Goal: Task Accomplishment & Management: Use online tool/utility

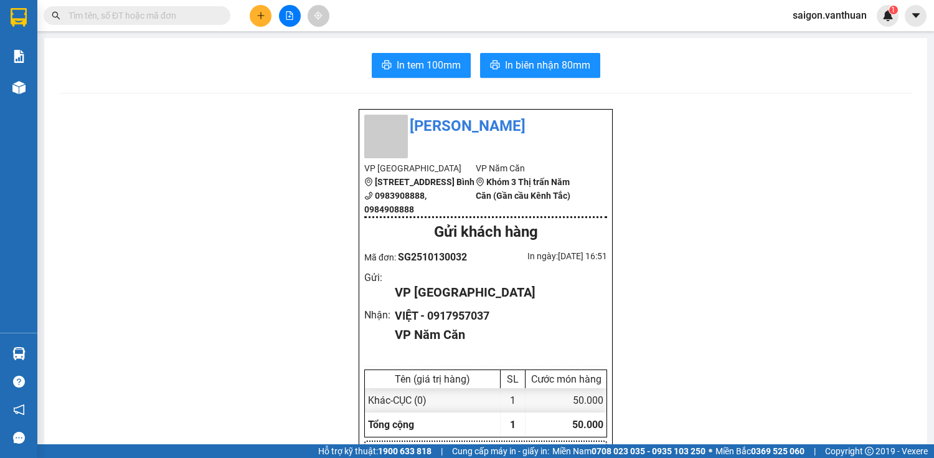
click at [259, 17] on icon "plus" at bounding box center [261, 15] width 9 height 9
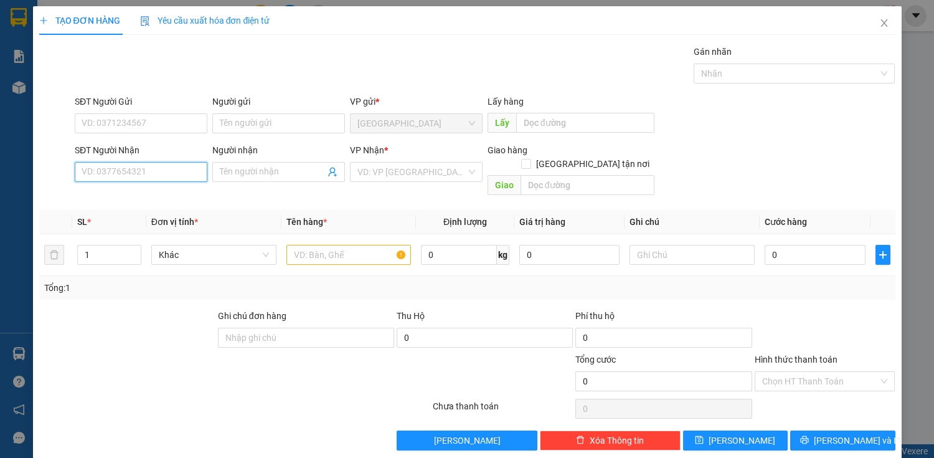
click at [169, 177] on input "SĐT Người Nhận" at bounding box center [141, 172] width 133 height 20
type input "0"
drag, startPoint x: 159, startPoint y: 198, endPoint x: 159, endPoint y: 214, distance: 15.6
click at [159, 199] on div "0913686051 - HIỂN" at bounding box center [140, 196] width 116 height 14
type input "0913686051"
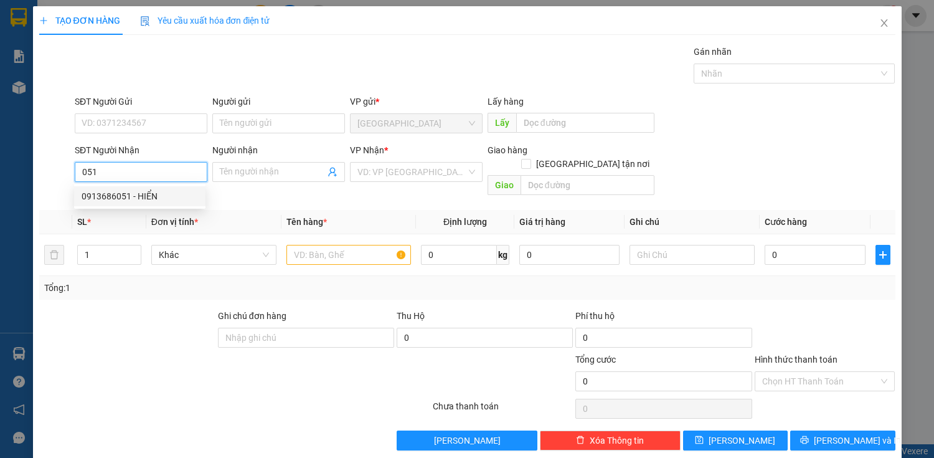
type input "HIỂN"
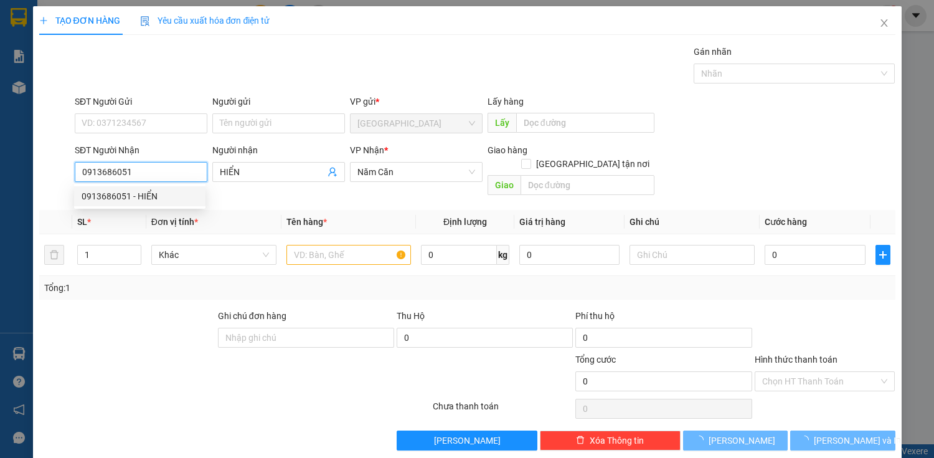
type input "40.000"
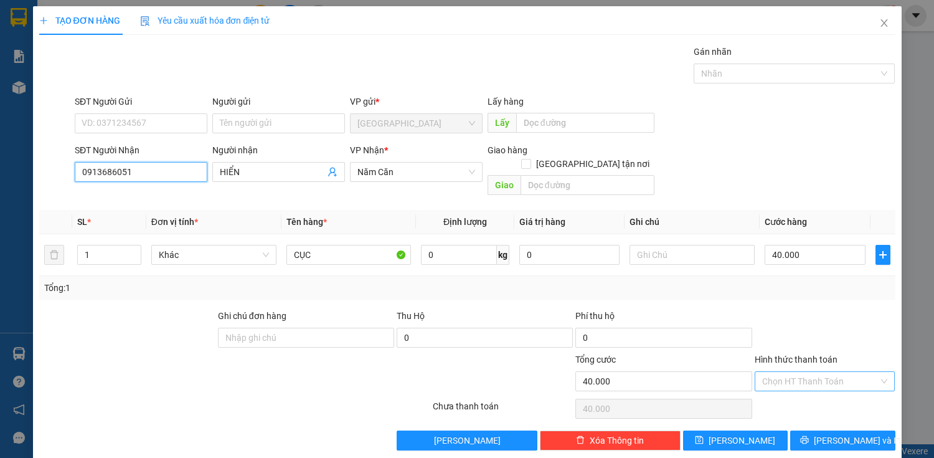
type input "0913686051"
click at [775, 372] on input "Hình thức thanh toán" at bounding box center [820, 381] width 117 height 19
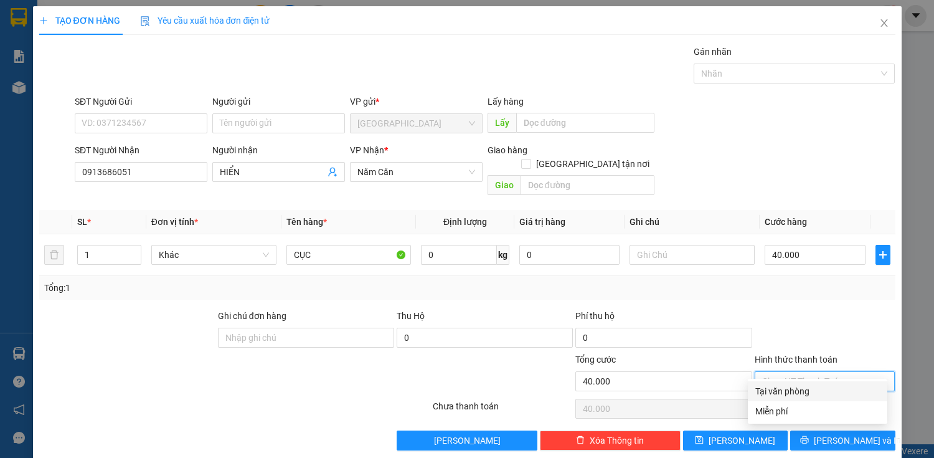
click at [778, 386] on div "Tại văn phòng" at bounding box center [817, 391] width 125 height 14
type input "0"
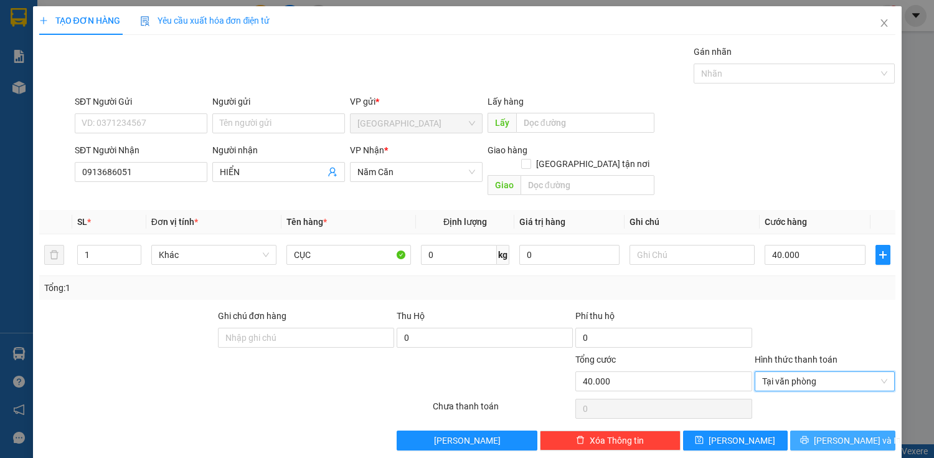
click at [856, 433] on span "Lưu và In" at bounding box center [857, 440] width 87 height 14
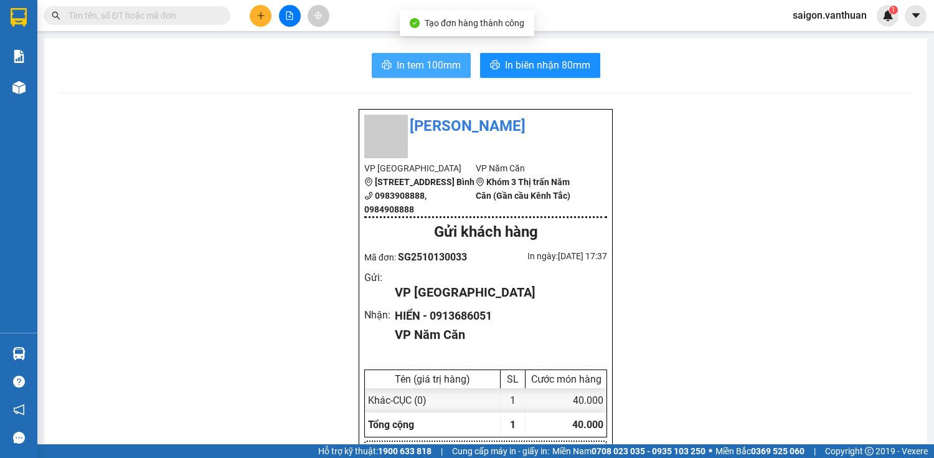
click at [409, 55] on button "In tem 100mm" at bounding box center [421, 65] width 99 height 25
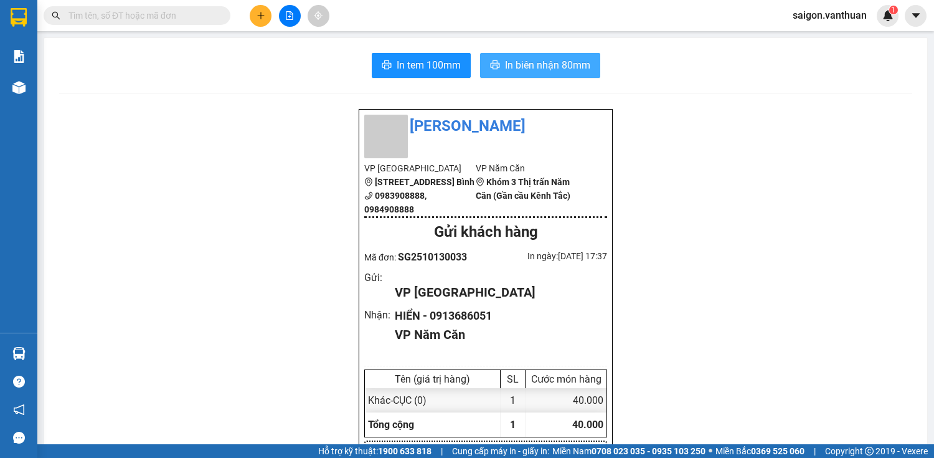
click at [487, 56] on button "In biên nhận 80mm" at bounding box center [540, 65] width 120 height 25
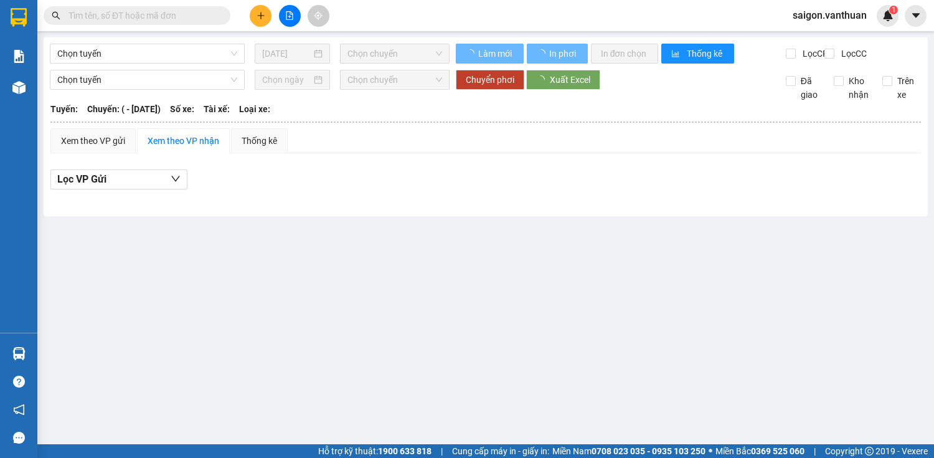
type input "[DATE]"
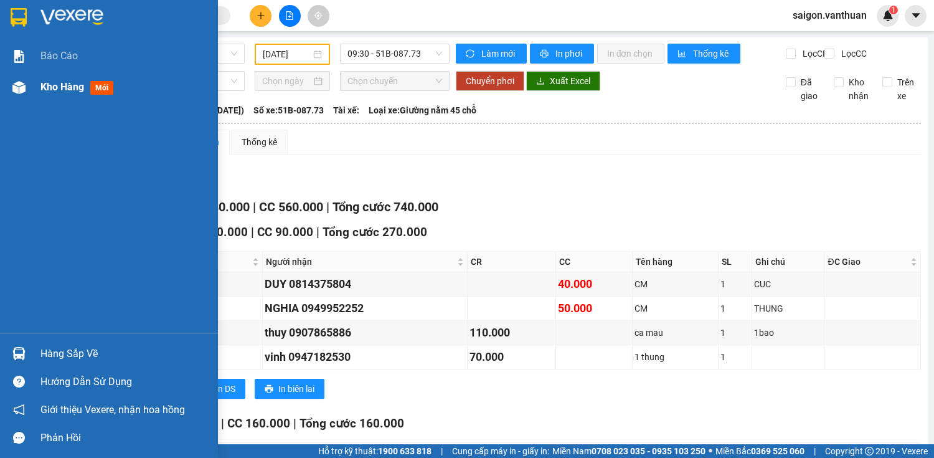
click at [40, 98] on div "Kho hàng mới" at bounding box center [124, 87] width 168 height 31
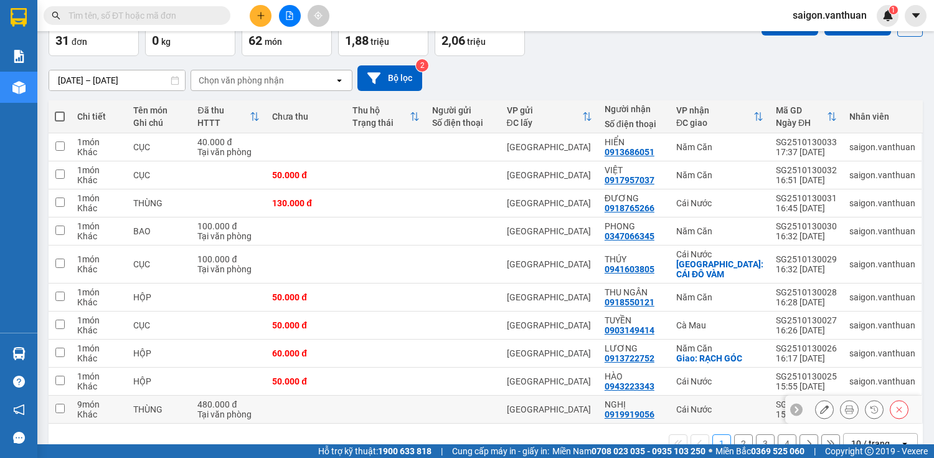
scroll to position [93, 0]
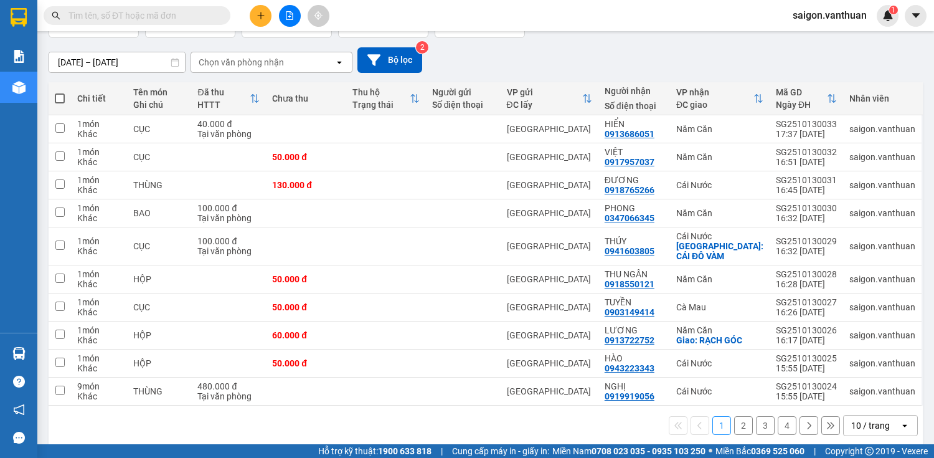
click at [874, 419] on div "10 / trang" at bounding box center [870, 425] width 39 height 12
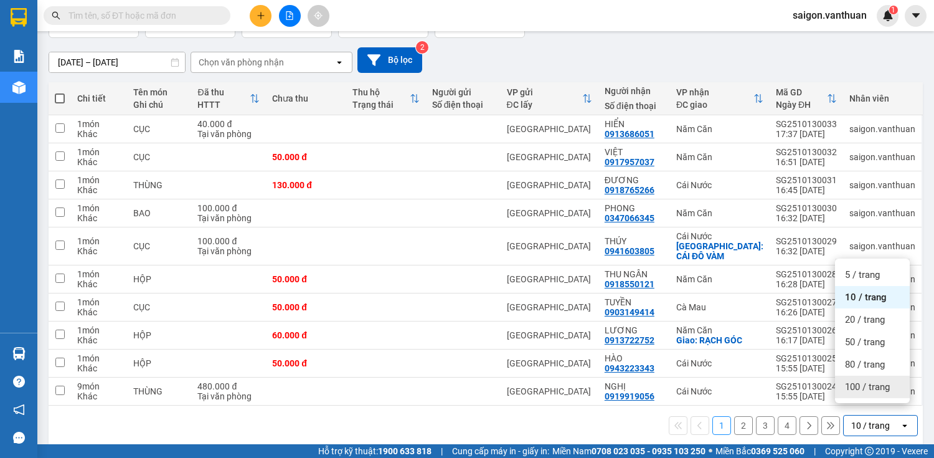
click at [873, 385] on span "100 / trang" at bounding box center [867, 386] width 45 height 12
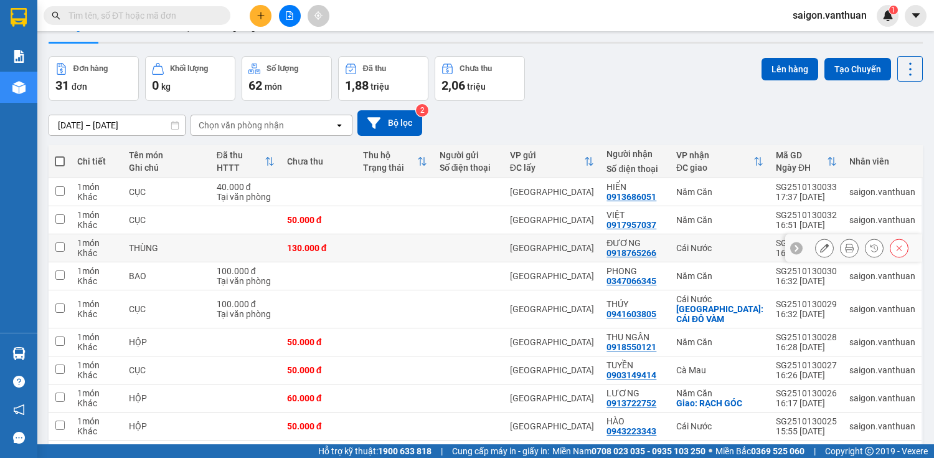
scroll to position [0, 0]
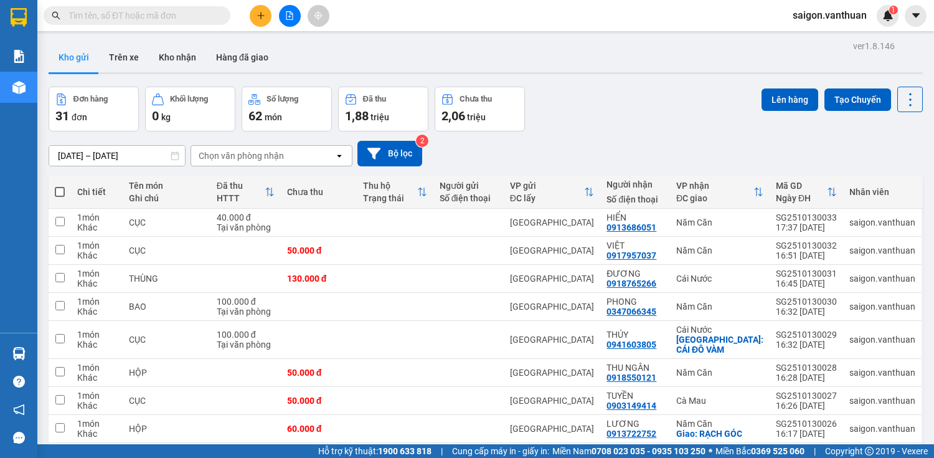
click at [62, 189] on span at bounding box center [60, 192] width 10 height 10
click at [60, 186] on input "checkbox" at bounding box center [60, 186] width 0 height 0
checkbox input "true"
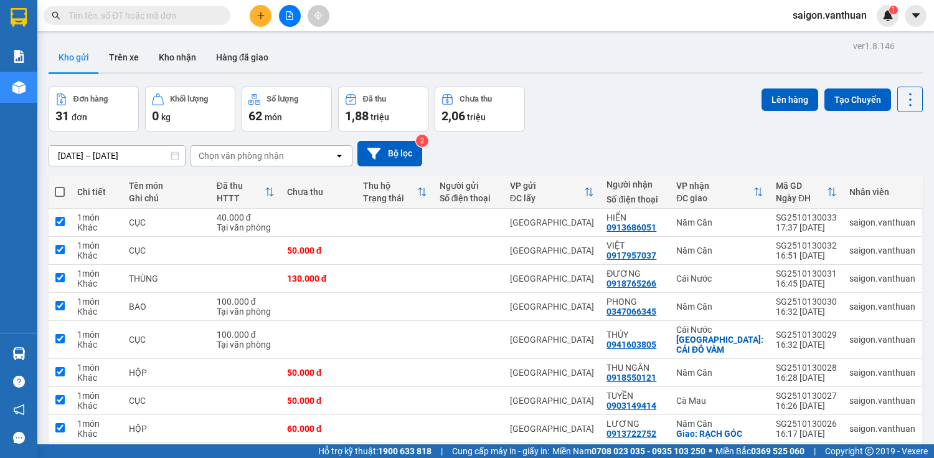
checkbox input "true"
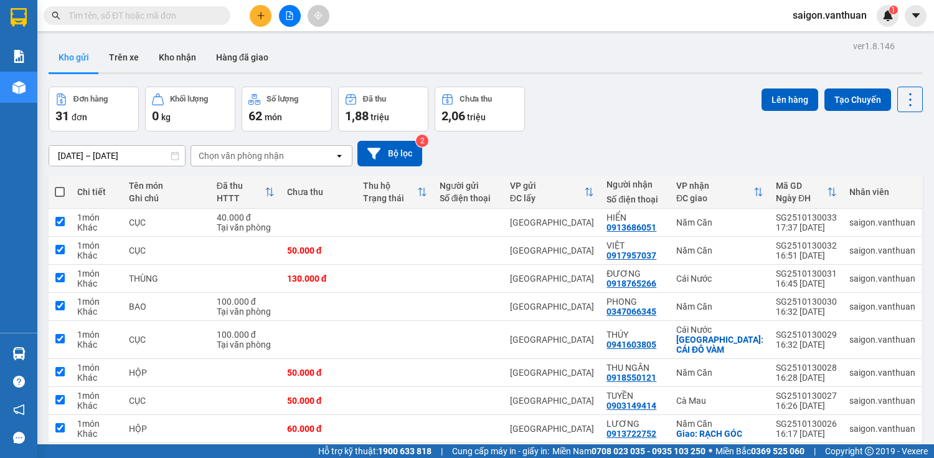
checkbox input "true"
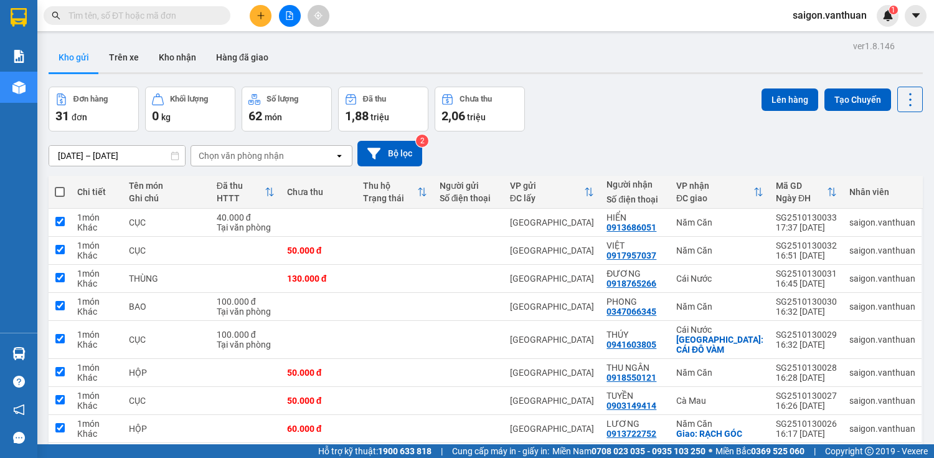
checkbox input "true"
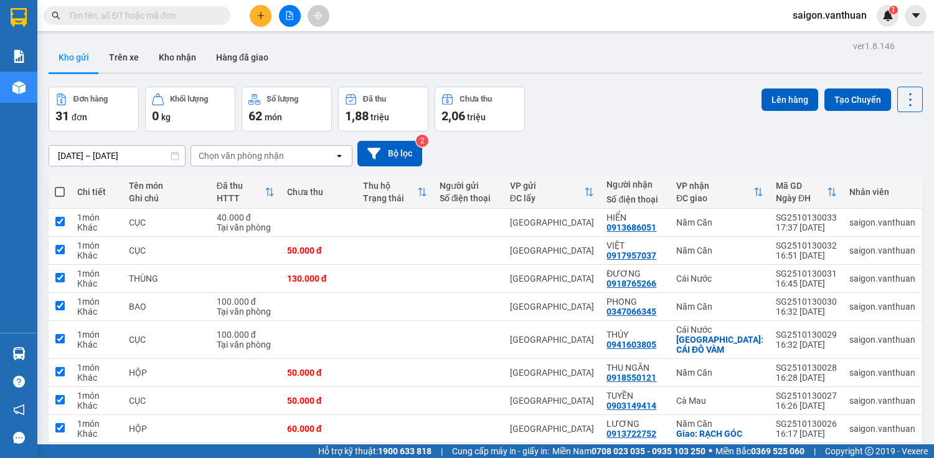
checkbox input "true"
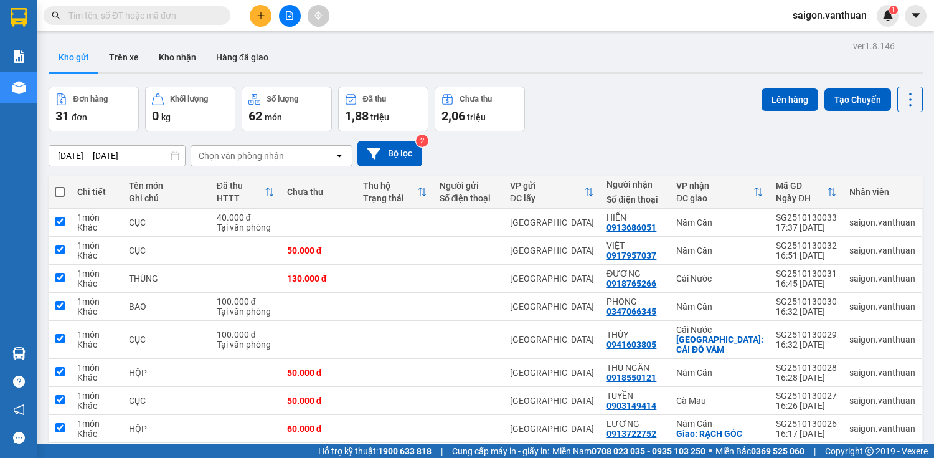
checkbox input "true"
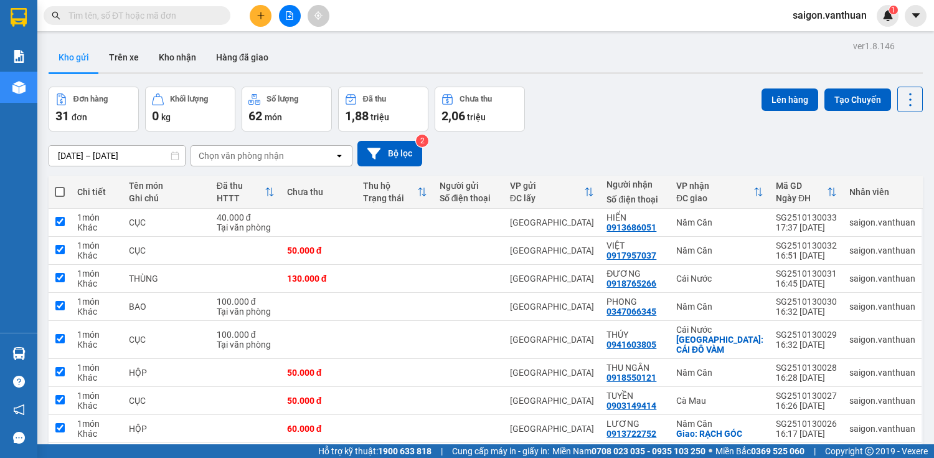
checkbox input "true"
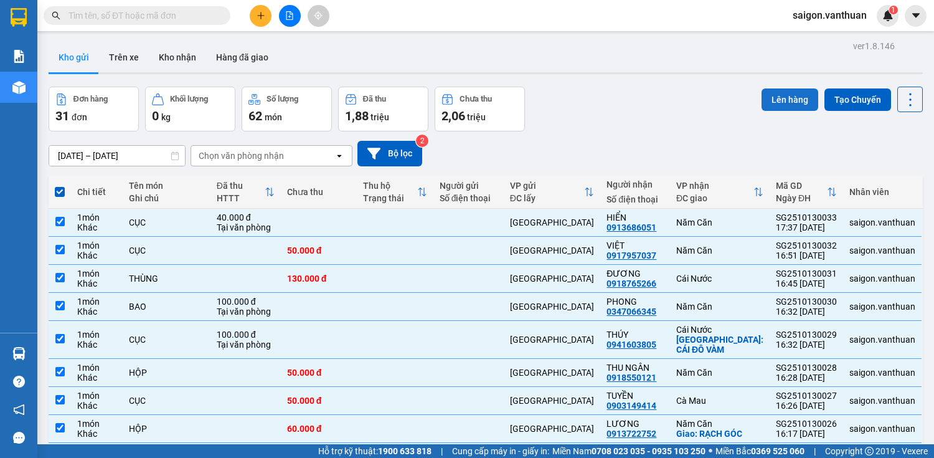
click at [795, 97] on button "Lên hàng" at bounding box center [790, 99] width 57 height 22
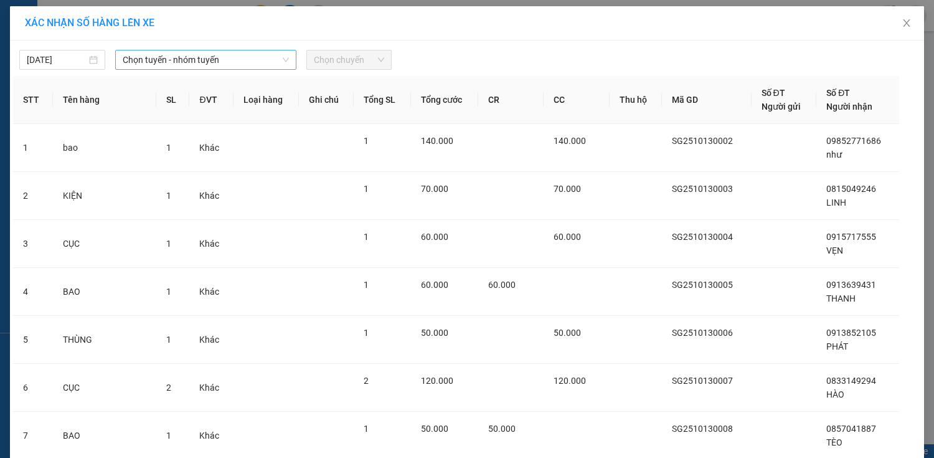
click at [247, 65] on span "Chọn tuyến - nhóm tuyến" at bounding box center [206, 59] width 166 height 19
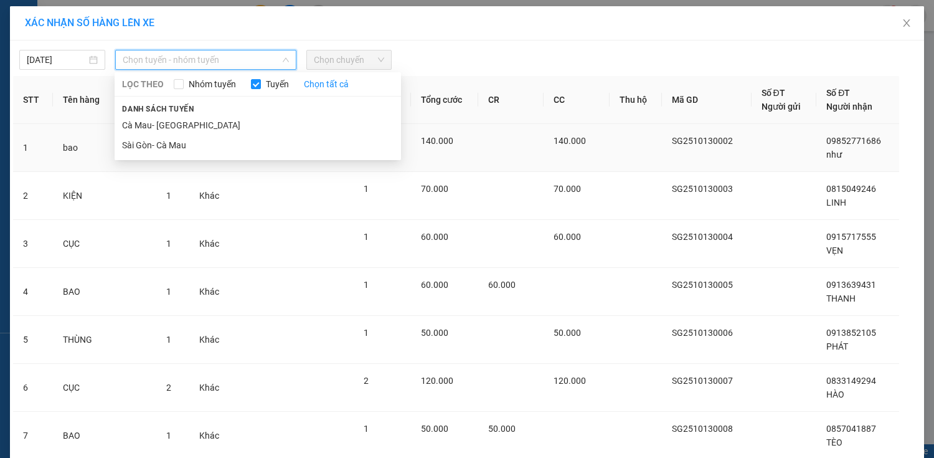
click at [229, 144] on li "Sài Gòn- Cà Mau" at bounding box center [258, 145] width 286 height 20
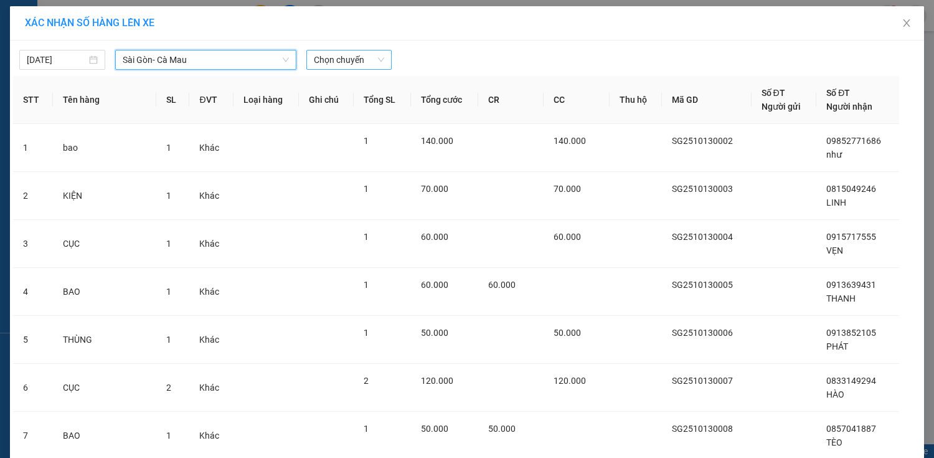
click at [379, 65] on span "Chọn chuyến" at bounding box center [349, 59] width 71 height 19
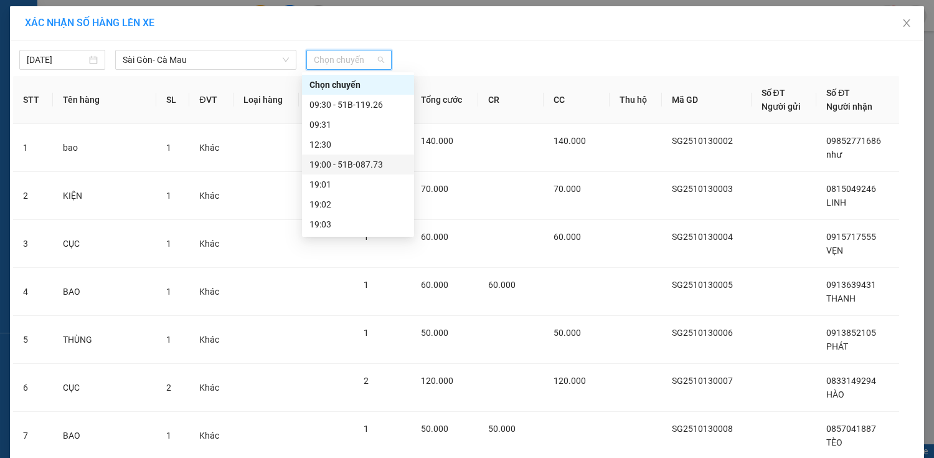
click at [381, 163] on div "19:00 - 51B-087.73" at bounding box center [357, 165] width 97 height 14
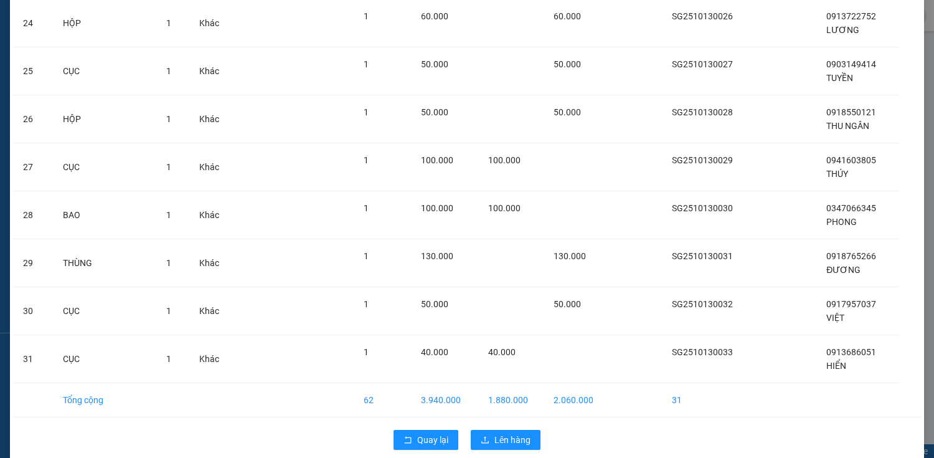
scroll to position [1247, 0]
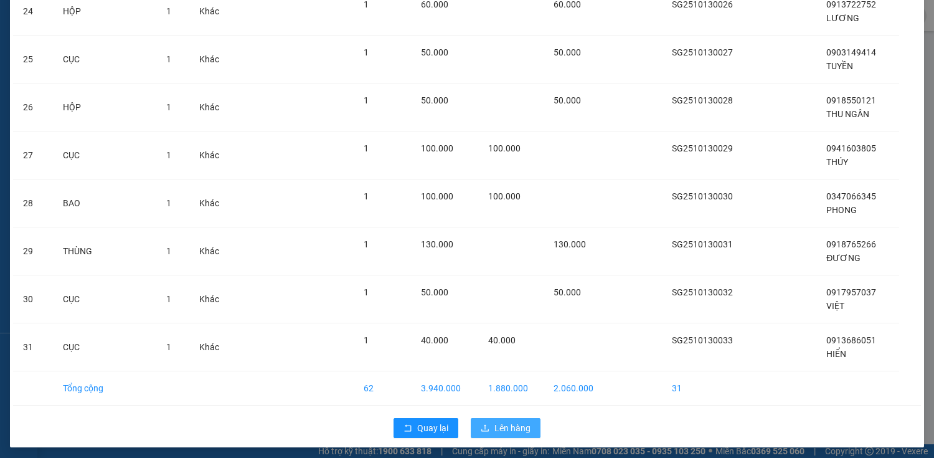
click at [516, 422] on span "Lên hàng" at bounding box center [512, 428] width 36 height 14
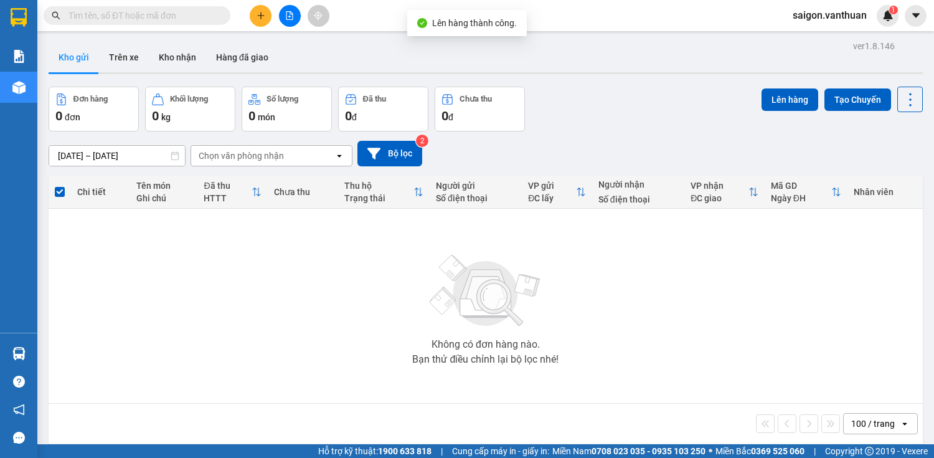
click at [283, 16] on button at bounding box center [290, 16] width 22 height 22
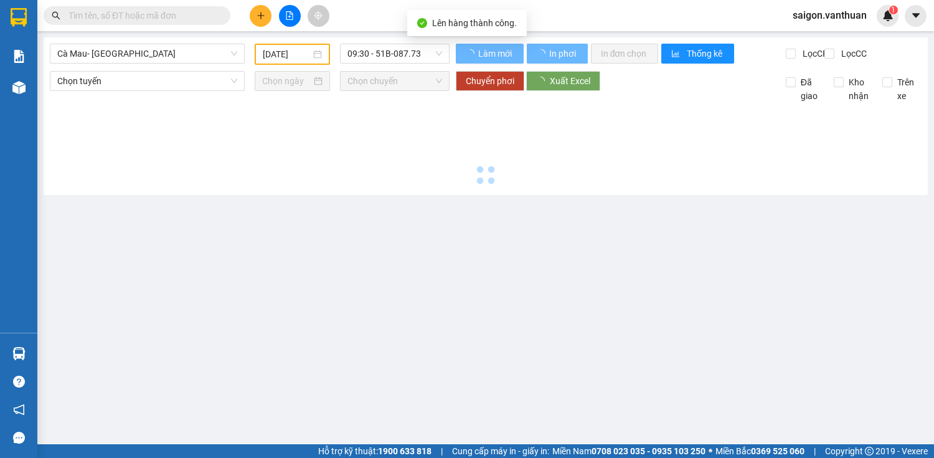
type input "[DATE]"
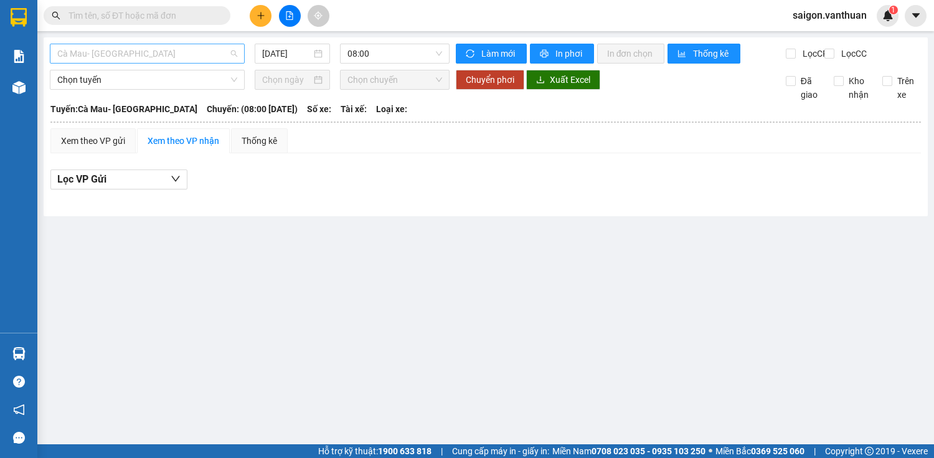
click at [209, 55] on span "Cà Mau- [GEOGRAPHIC_DATA]" at bounding box center [147, 53] width 180 height 19
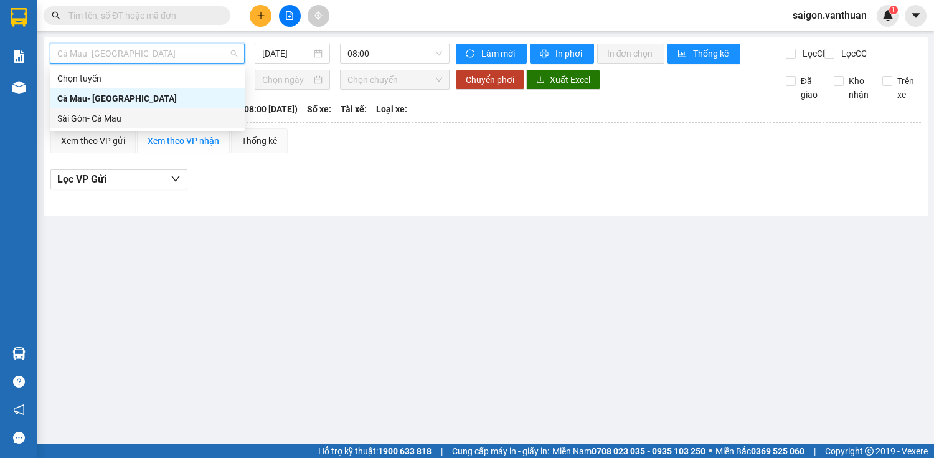
click at [204, 122] on div "Sài Gòn- Cà Mau" at bounding box center [147, 118] width 180 height 14
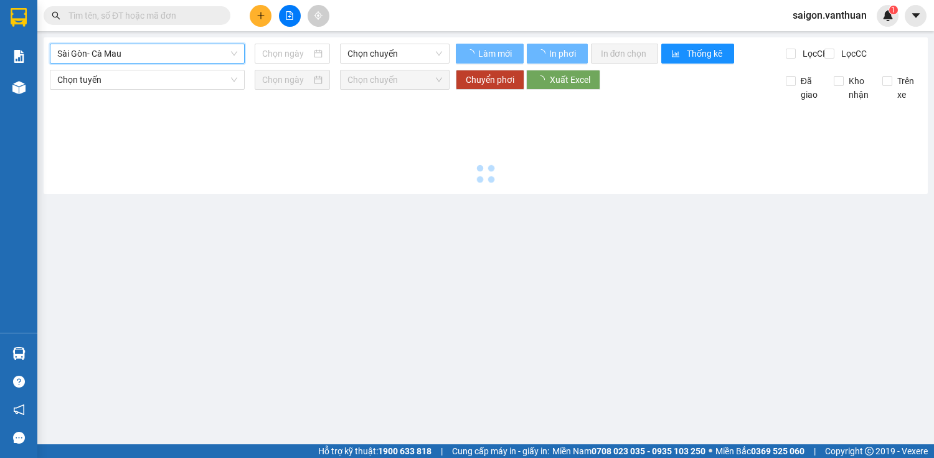
type input "[DATE]"
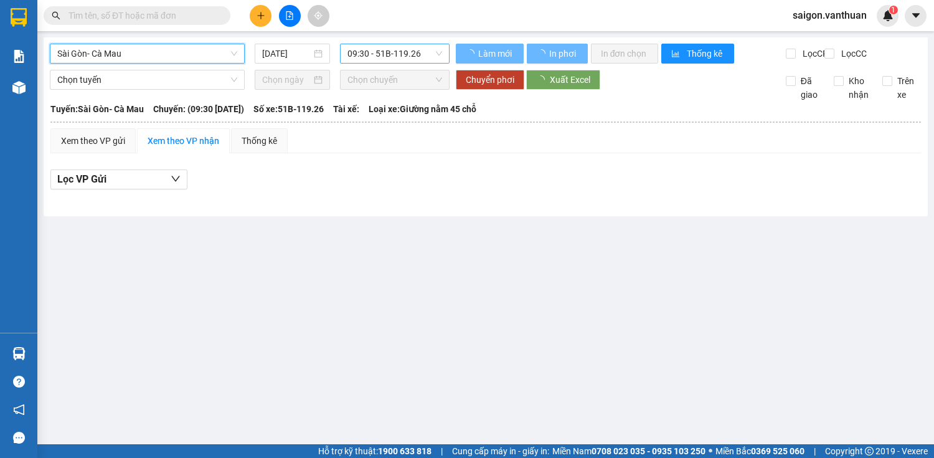
click at [392, 55] on span "09:30 - 51B-119.26" at bounding box center [394, 53] width 95 height 19
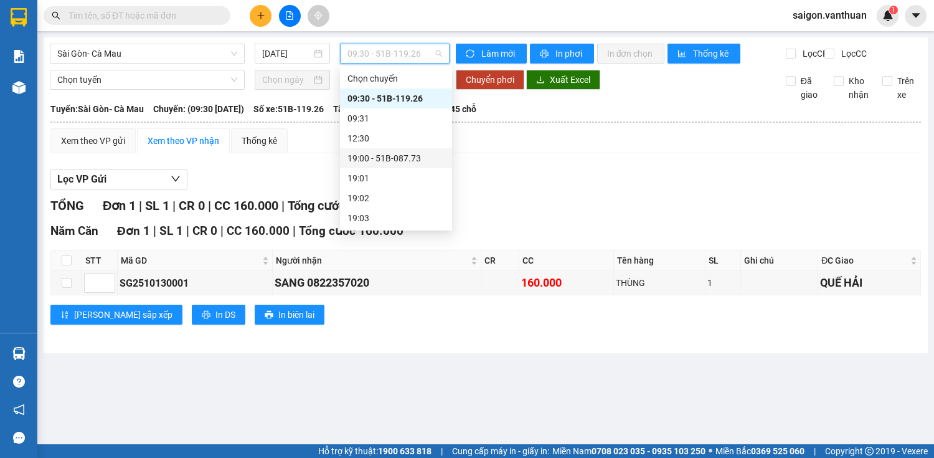
click at [384, 153] on div "19:00 - 51B-087.73" at bounding box center [395, 158] width 97 height 14
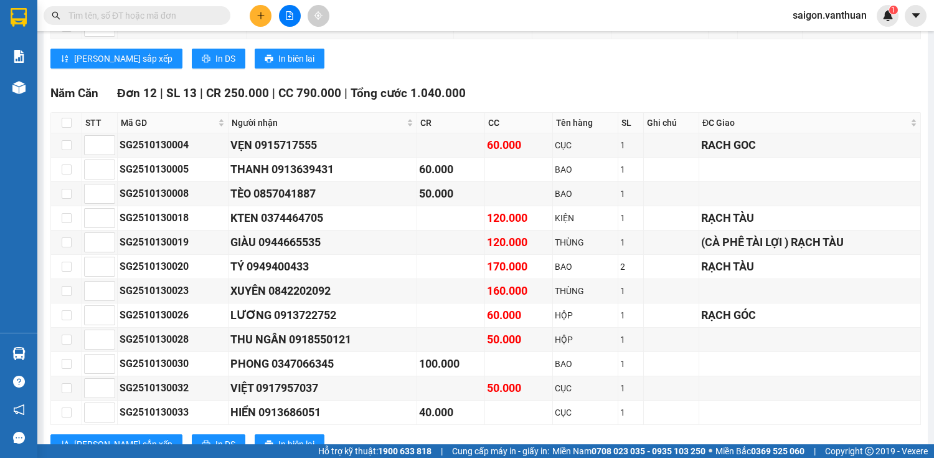
scroll to position [829, 0]
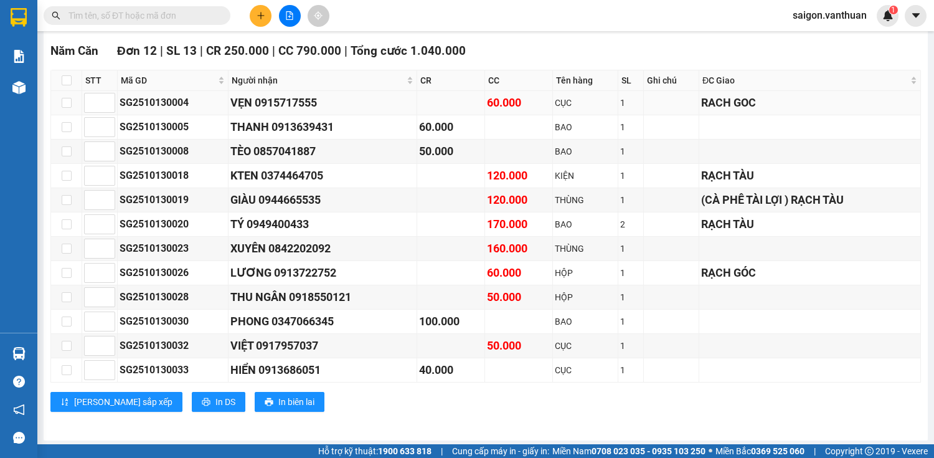
click at [727, 107] on div "RACH GOC" at bounding box center [809, 102] width 217 height 17
click at [703, 171] on div "RẠCH TÀU" at bounding box center [809, 175] width 217 height 17
click at [705, 207] on div "(CÀ PHÊ TÀI LỢI ) RẠCH TÀU" at bounding box center [809, 199] width 217 height 17
click at [701, 222] on div "RẠCH TÀU" at bounding box center [809, 223] width 217 height 17
click at [701, 223] on div "RẠCH TÀU" at bounding box center [809, 223] width 217 height 17
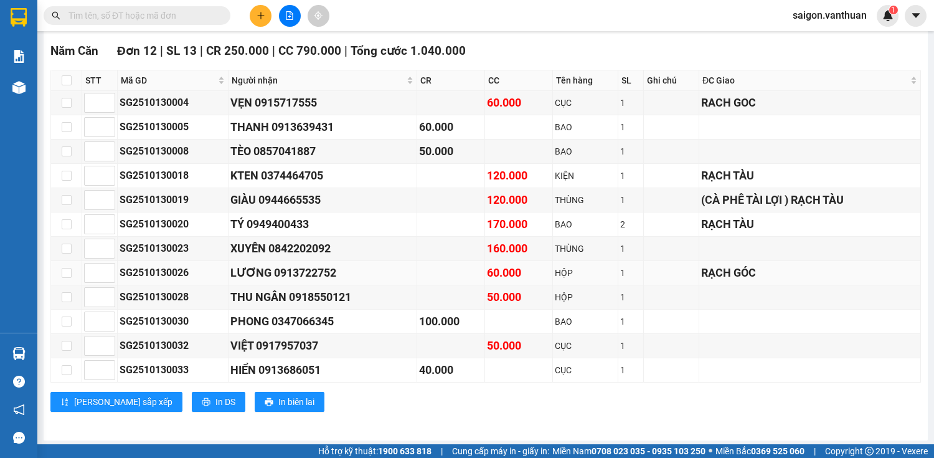
click at [701, 279] on div "RẠCH GÓC" at bounding box center [809, 272] width 217 height 17
click at [701, 276] on div "RẠCH GÓC" at bounding box center [809, 272] width 217 height 17
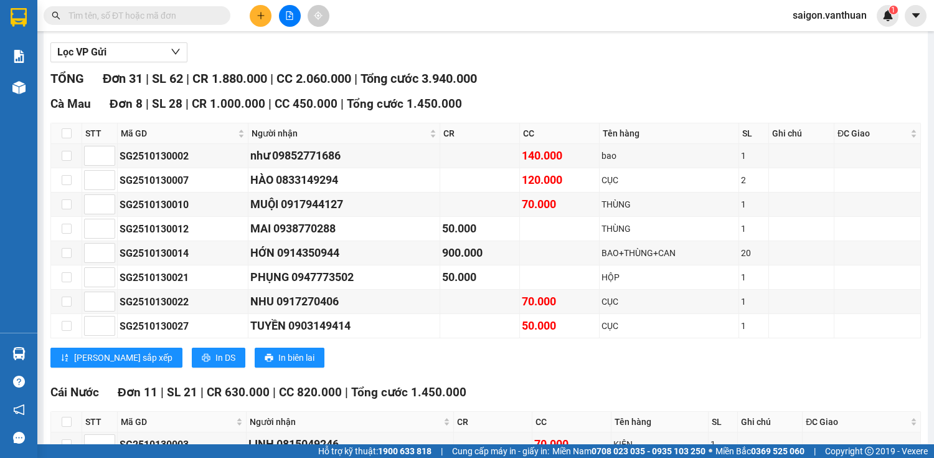
scroll to position [82, 0]
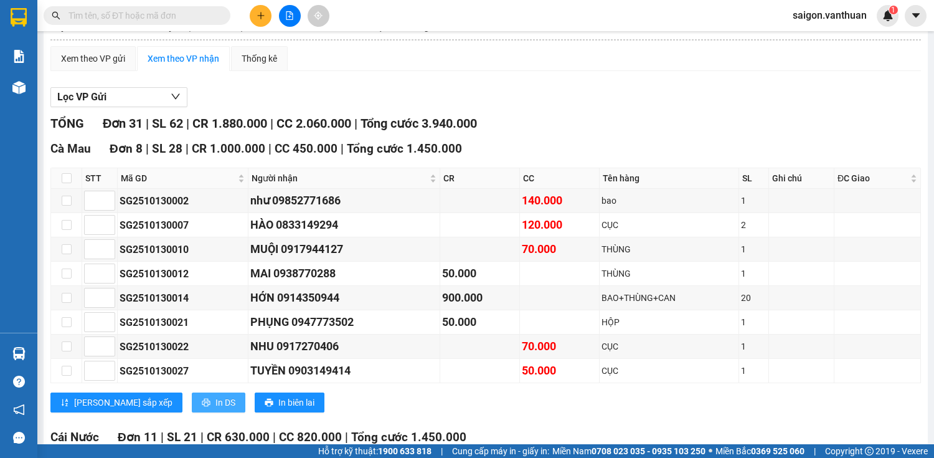
click at [192, 412] on button "In DS" at bounding box center [219, 402] width 54 height 20
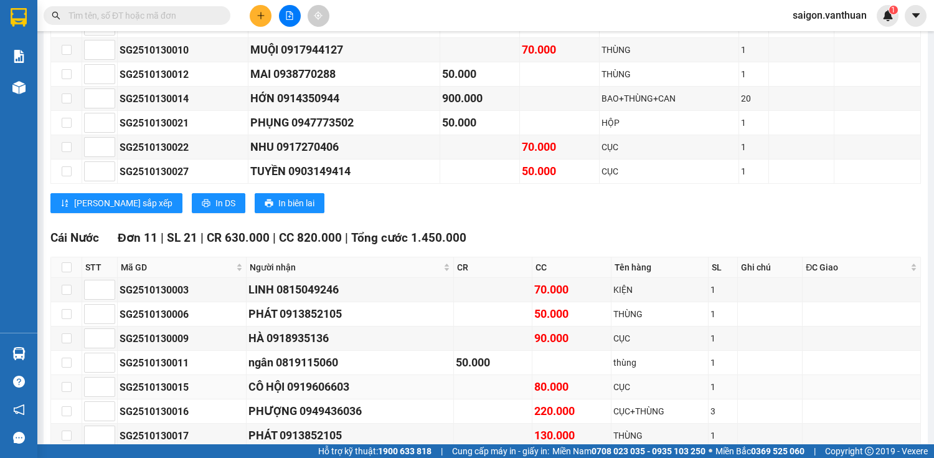
scroll to position [531, 0]
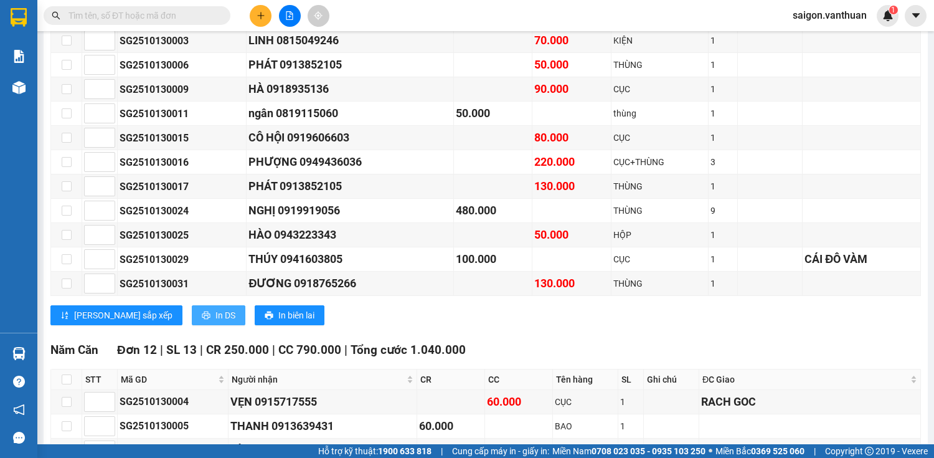
click at [215, 319] on span "In DS" at bounding box center [225, 315] width 20 height 14
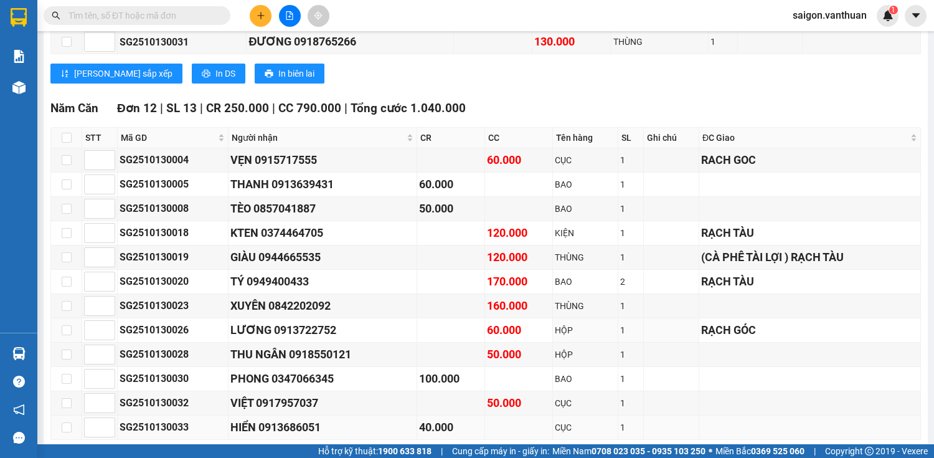
scroll to position [829, 0]
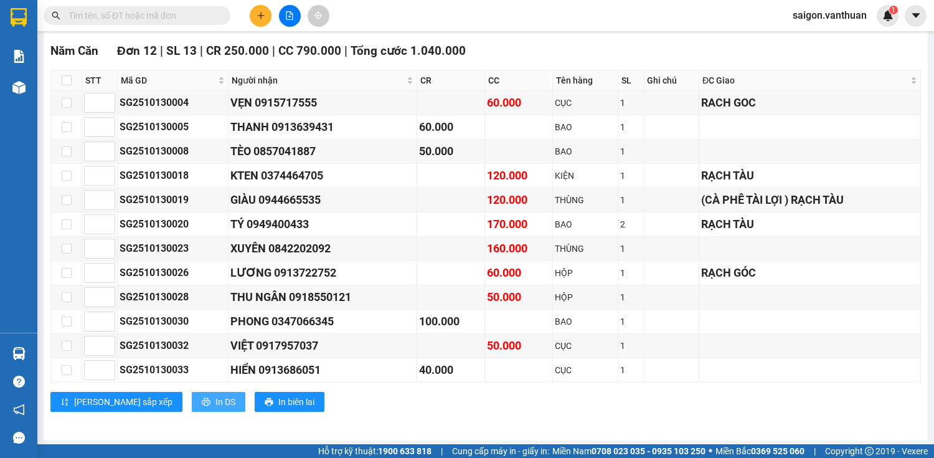
click at [192, 394] on button "In DS" at bounding box center [219, 402] width 54 height 20
